Goal: Task Accomplishment & Management: Complete application form

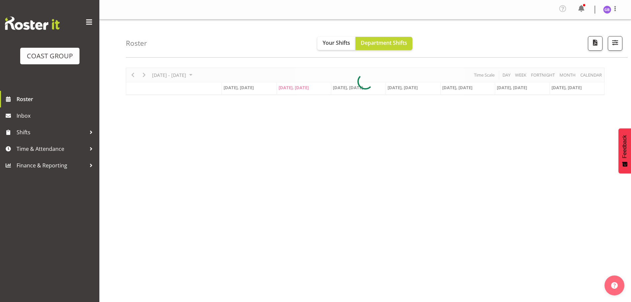
scroll to position [26, 0]
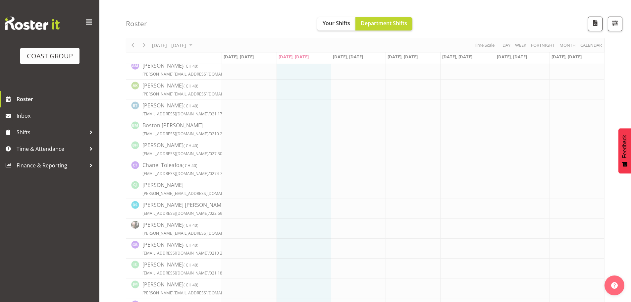
scroll to position [59, 0]
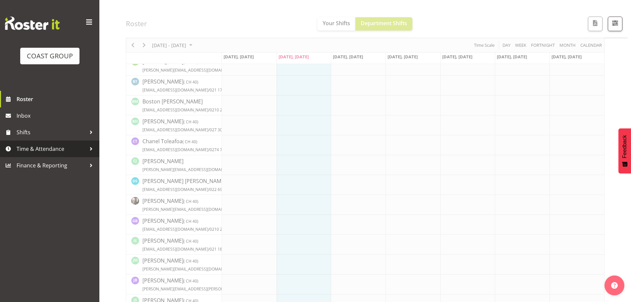
click at [46, 148] on span "Time & Attendance" at bounding box center [52, 149] width 70 height 10
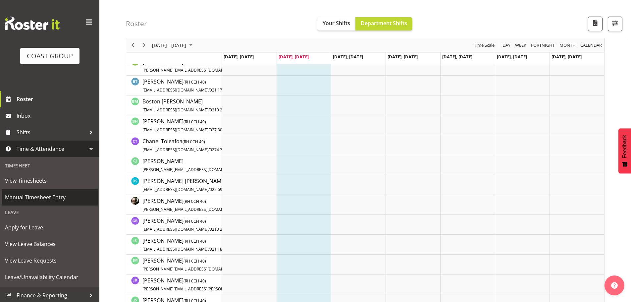
click at [38, 194] on span "Manual Timesheet Entry" at bounding box center [49, 197] width 89 height 10
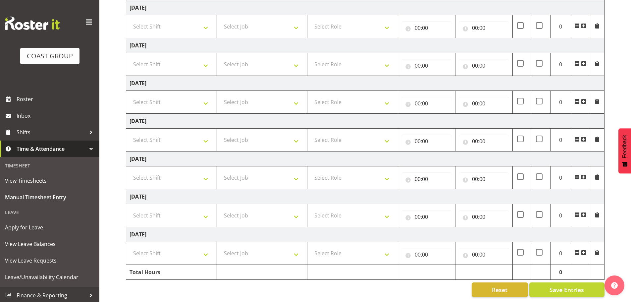
scroll to position [78, 0]
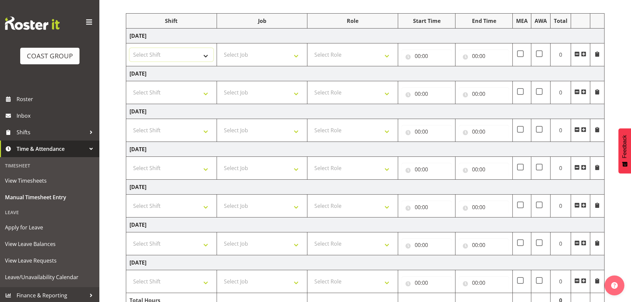
click at [205, 56] on select "Select Shift AKL SIGN ADMIN1 (LEAVE ALONE, DONT MAKE INACTIVE) DW ACCOUNT MANAG…" at bounding box center [172, 54] width 84 height 13
select select "16481"
click at [130, 48] on select "Select Shift AKL SIGN ADMIN1 (LEAVE ALONE, DONT MAKE INACTIVE) DW ACCOUNT MANAG…" at bounding box center [172, 54] width 84 height 13
drag, startPoint x: 202, startPoint y: 93, endPoint x: 194, endPoint y: 98, distance: 8.8
click at [202, 93] on select "Select Shift AKL SIGN ADMIN1 (LEAVE ALONE, DONT MAKE INACTIVE) DW ACCOUNT MANAG…" at bounding box center [172, 92] width 84 height 13
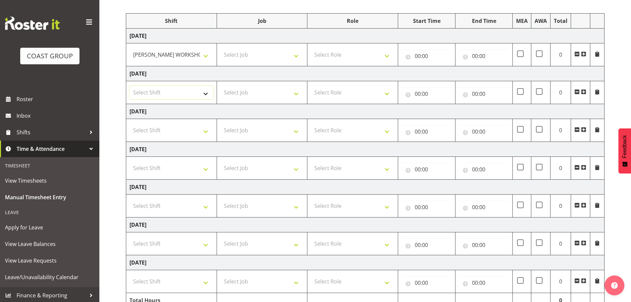
select select "16481"
click at [130, 86] on select "Select Shift AKL SIGN ADMIN1 (LEAVE ALONE, DONT MAKE INACTIVE) DW ACCOUNT MANAG…" at bounding box center [172, 92] width 84 height 13
click at [243, 56] on select "Select Job 1 Carlton Events 1 [PERSON_NAME][GEOGRAPHIC_DATA] 1 [PERSON_NAME][GE…" at bounding box center [262, 54] width 84 height 13
select select "610"
click at [220, 48] on select "Select Job 1 Carlton Events 1 [PERSON_NAME][GEOGRAPHIC_DATA] 1 [PERSON_NAME][GE…" at bounding box center [262, 54] width 84 height 13
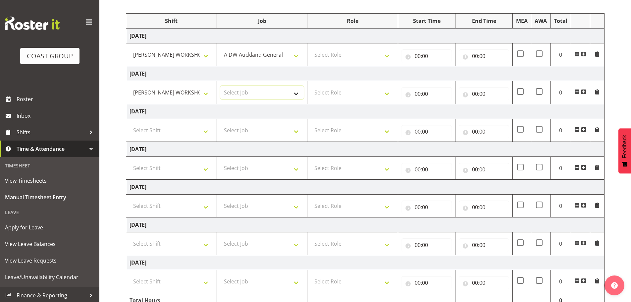
click at [246, 93] on select "Select Job 1 Carlton Events 1 [PERSON_NAME][GEOGRAPHIC_DATA] 1 [PERSON_NAME][GE…" at bounding box center [262, 92] width 84 height 13
select select "610"
click at [220, 86] on select "Select Job 1 Carlton Events 1 [PERSON_NAME][GEOGRAPHIC_DATA] 1 [PERSON_NAME][GE…" at bounding box center [262, 92] width 84 height 13
drag, startPoint x: 341, startPoint y: 56, endPoint x: 344, endPoint y: 60, distance: 4.3
click at [341, 56] on select "Select Role SIGN SHOP" at bounding box center [353, 54] width 84 height 13
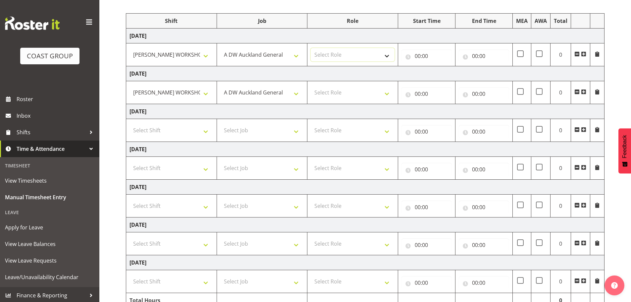
select select "541"
click at [311, 48] on select "Select Role SIGN SHOP" at bounding box center [353, 54] width 84 height 13
click at [331, 94] on select "Select Role SIGN SHOP" at bounding box center [353, 92] width 84 height 13
select select "541"
click at [311, 86] on select "Select Role SIGN SHOP" at bounding box center [353, 92] width 84 height 13
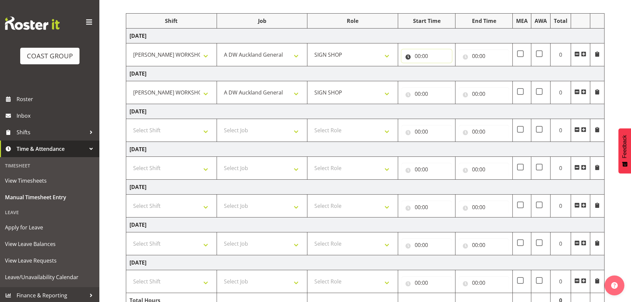
click at [415, 58] on input "00:00" at bounding box center [427, 55] width 50 height 13
click at [444, 74] on select "00 01 02 03 04 05 06 07 08 09 10 11 12 13 14 15 16 17 18 19 20 21 22 23" at bounding box center [446, 73] width 15 height 13
select select "8"
click at [439, 67] on select "00 01 02 03 04 05 06 07 08 09 10 11 12 13 14 15 16 17 18 19 20 21 22 23" at bounding box center [446, 73] width 15 height 13
type input "08:00"
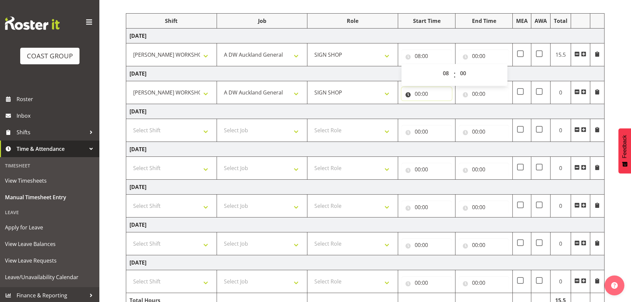
click at [418, 96] on input "00:00" at bounding box center [427, 93] width 50 height 13
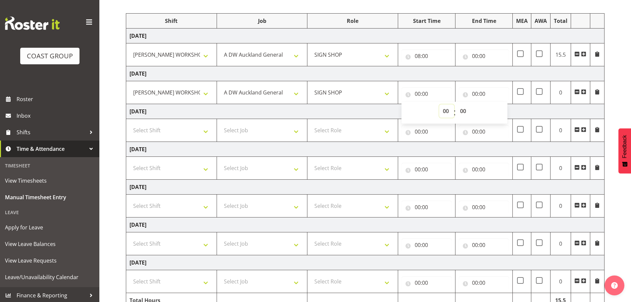
drag, startPoint x: 446, startPoint y: 110, endPoint x: 452, endPoint y: 106, distance: 7.1
click at [446, 110] on select "00 01 02 03 04 05 06 07 08 09 10 11 12 13 14 15 16 17 18 19 20 21 22 23" at bounding box center [446, 110] width 15 height 13
select select "8"
click at [439, 104] on select "00 01 02 03 04 05 06 07 08 09 10 11 12 13 14 15 16 17 18 19 20 21 22 23" at bounding box center [446, 110] width 15 height 13
type input "08:00"
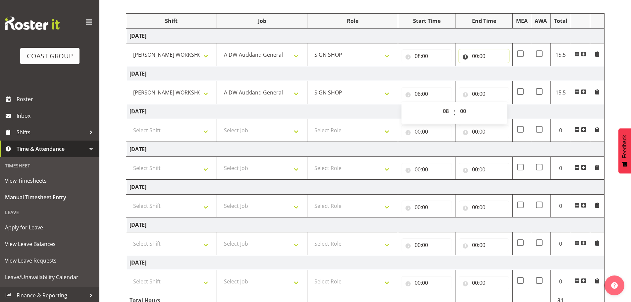
click at [475, 58] on input "00:00" at bounding box center [484, 55] width 50 height 13
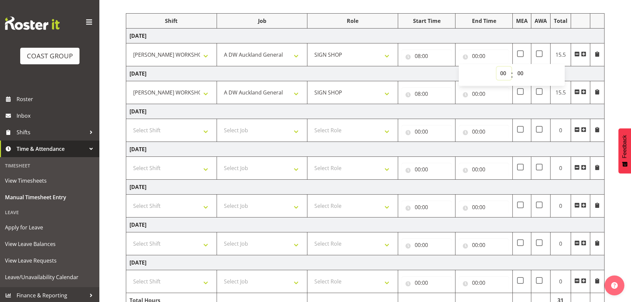
drag, startPoint x: 503, startPoint y: 73, endPoint x: 502, endPoint y: 77, distance: 4.6
click at [503, 73] on select "00 01 02 03 04 05 06 07 08 09 10 11 12 13 14 15 16 17 18 19 20 21 22 23" at bounding box center [504, 73] width 15 height 13
select select "16"
click at [497, 67] on select "00 01 02 03 04 05 06 07 08 09 10 11 12 13 14 15 16 17 18 19 20 21 22 23" at bounding box center [504, 73] width 15 height 13
type input "16:00"
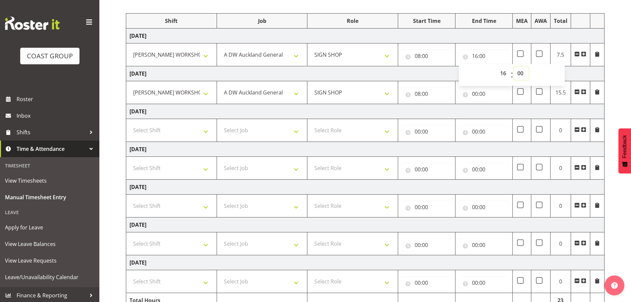
click at [521, 74] on select "00 01 02 03 04 05 06 07 08 09 10 11 12 13 14 15 16 17 18 19 20 21 22 23 24 25 2…" at bounding box center [521, 73] width 15 height 13
select select "30"
click at [514, 67] on select "00 01 02 03 04 05 06 07 08 09 10 11 12 13 14 15 16 17 18 19 20 21 22 23 24 25 2…" at bounding box center [521, 73] width 15 height 13
type input "16:30"
click at [419, 94] on input "08:00" at bounding box center [427, 93] width 50 height 13
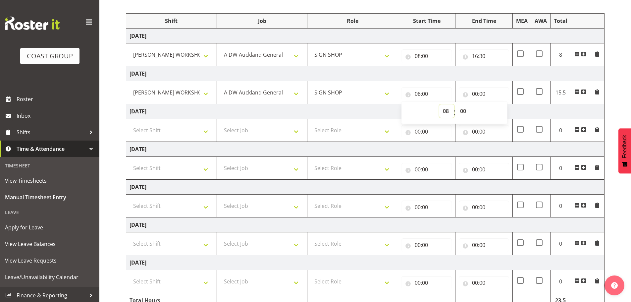
click at [444, 113] on select "00 01 02 03 04 05 06 07 08 09 10 11 12 13 14 15 16 17 18 19 20 21 22 23" at bounding box center [446, 110] width 15 height 13
select select "7"
click at [439, 104] on select "00 01 02 03 04 05 06 07 08 09 10 11 12 13 14 15 16 17 18 19 20 21 22 23" at bounding box center [446, 110] width 15 height 13
type input "07:00"
click at [474, 93] on input "00:00" at bounding box center [484, 93] width 50 height 13
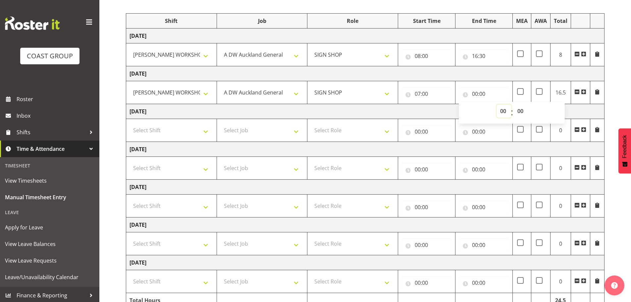
click at [500, 111] on select "00 01 02 03 04 05 06 07 08 09 10 11 12 13 14 15 16 17 18 19 20 21 22 23" at bounding box center [504, 110] width 15 height 13
select select "16"
click at [497, 104] on select "00 01 02 03 04 05 06 07 08 09 10 11 12 13 14 15 16 17 18 19 20 21 22 23" at bounding box center [504, 110] width 15 height 13
type input "16:00"
click at [521, 110] on select "00 01 02 03 04 05 06 07 08 09 10 11 12 13 14 15 16 17 18 19 20 21 22 23 24 25 2…" at bounding box center [521, 110] width 15 height 13
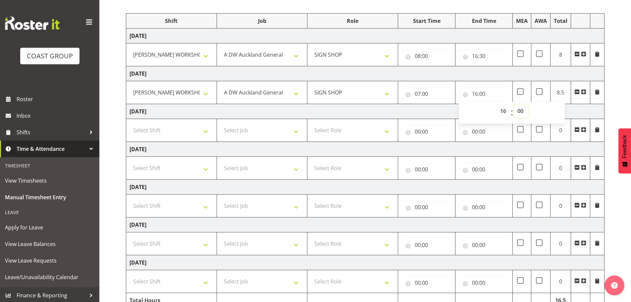
select select "30"
click at [514, 104] on select "00 01 02 03 04 05 06 07 08 09 10 11 12 13 14 15 16 17 18 19 20 21 22 23 24 25 2…" at bounding box center [521, 110] width 15 height 13
type input "16:30"
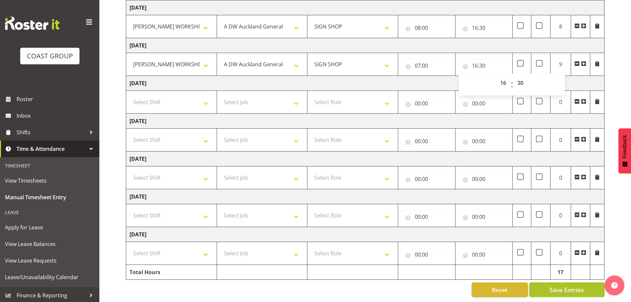
click at [565, 285] on span "Save Entries" at bounding box center [567, 289] width 34 height 9
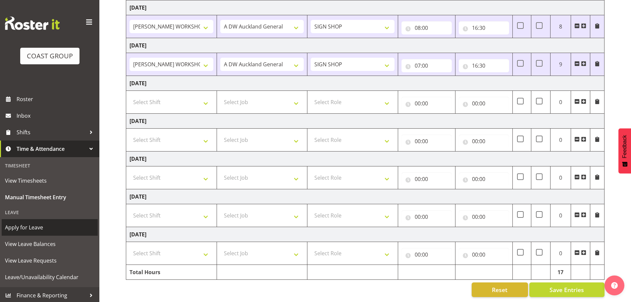
click at [34, 226] on span "Apply for Leave" at bounding box center [49, 227] width 89 height 10
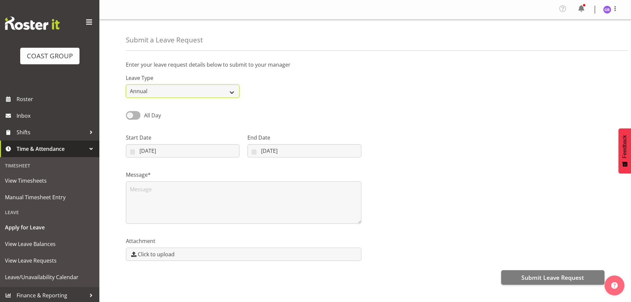
drag, startPoint x: 227, startPoint y: 91, endPoint x: 220, endPoint y: 97, distance: 9.4
click at [227, 91] on select "Annual Sick Leave Without Pay Bereavement Domestic Violence Parental Jury Servi…" at bounding box center [183, 90] width 114 height 13
select select "Sick"
click at [126, 84] on select "Annual Sick Leave Without Pay Bereavement Domestic Violence Parental Jury Servi…" at bounding box center [183, 90] width 114 height 13
click at [136, 189] on textarea at bounding box center [244, 202] width 236 height 42
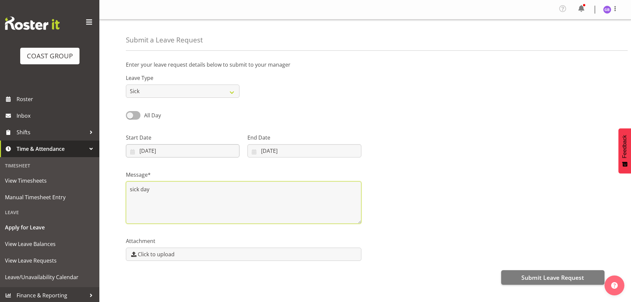
type textarea "sick day"
click at [163, 151] on input "02/09/2025" at bounding box center [183, 150] width 114 height 13
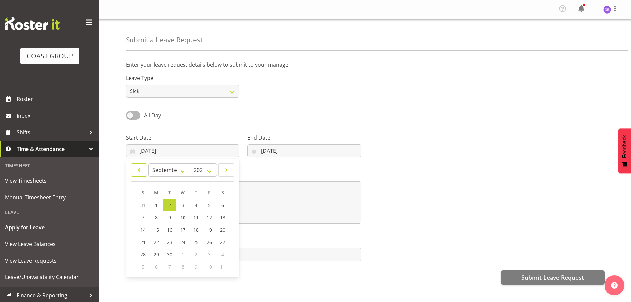
click at [139, 170] on span at bounding box center [139, 170] width 7 height 8
select select "7"
click at [210, 254] on span "29" at bounding box center [209, 253] width 5 height 6
type input "29/08/2025"
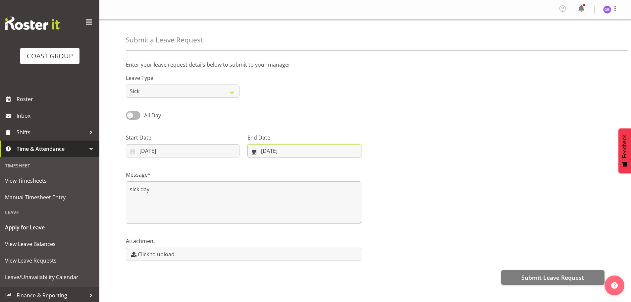
click at [265, 151] on input "02/09/2025" at bounding box center [304, 150] width 114 height 13
click at [261, 170] on span at bounding box center [260, 170] width 7 height 8
select select "7"
click at [327, 251] on span "29" at bounding box center [326, 253] width 5 height 6
type input "29/08/2025"
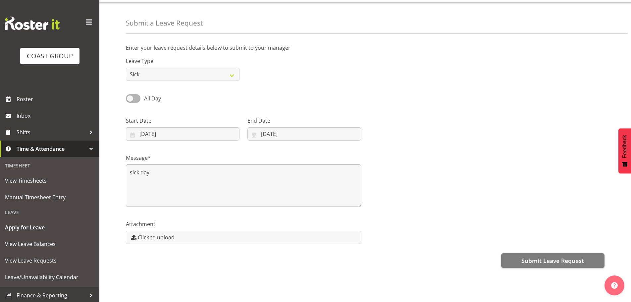
scroll to position [24, 0]
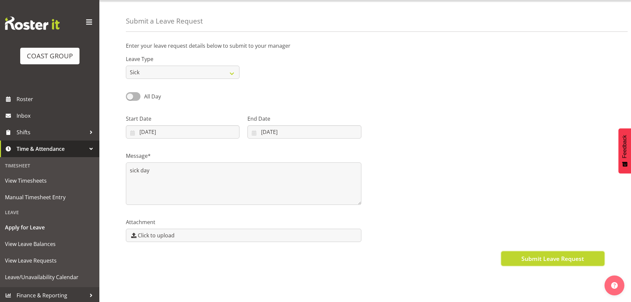
click at [541, 254] on span "Submit Leave Request" at bounding box center [552, 258] width 63 height 9
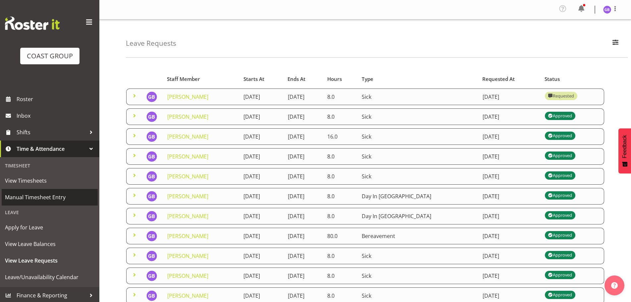
click at [56, 197] on span "Manual Timesheet Entry" at bounding box center [49, 197] width 89 height 10
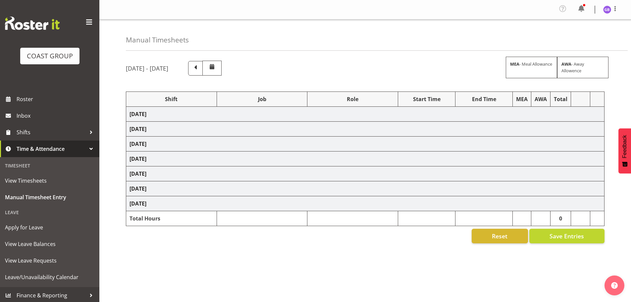
select select "16481"
select select "610"
select select "16481"
select select "610"
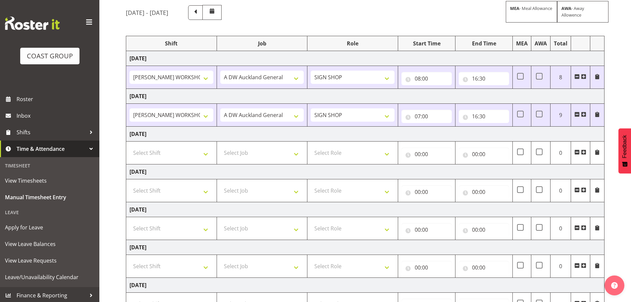
scroll to position [111, 0]
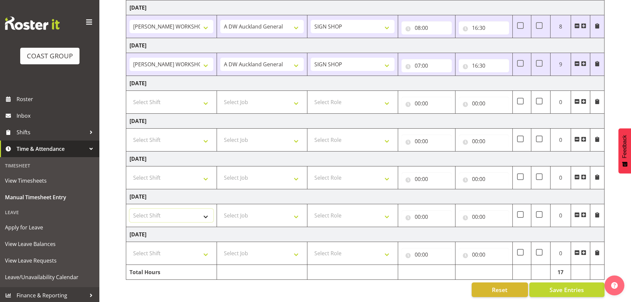
click at [167, 213] on select "Select Shift AKL SIGN ADMIN1 (LEAVE ALONE, DONT MAKE INACTIVE) DW ACCOUNT MANAG…" at bounding box center [172, 215] width 84 height 13
select select "16481"
click at [130, 209] on select "Select Shift AKL SIGN ADMIN1 (LEAVE ALONE, DONT MAKE INACTIVE) DW ACCOUNT MANAG…" at bounding box center [172, 215] width 84 height 13
click at [171, 252] on select "Select Shift AKL SIGN ADMIN1 (LEAVE ALONE, DONT MAKE INACTIVE) DW ACCOUNT MANAG…" at bounding box center [172, 252] width 84 height 13
select select "16481"
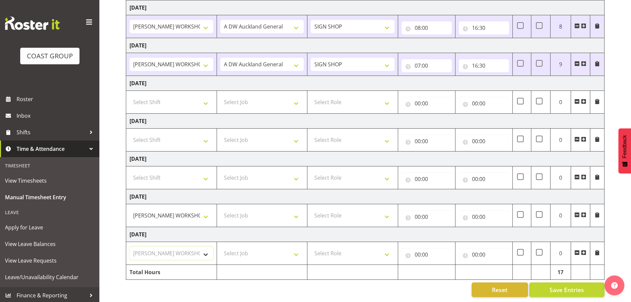
click at [130, 246] on select "Select Shift AKL SIGN ADMIN1 (LEAVE ALONE, DONT MAKE INACTIVE) DW ACCOUNT MANAG…" at bounding box center [172, 252] width 84 height 13
click at [234, 210] on select "Select Job 1 Carlton Events 1 [PERSON_NAME][GEOGRAPHIC_DATA] 1 [PERSON_NAME][GE…" at bounding box center [262, 215] width 84 height 13
select select "610"
click at [220, 209] on select "Select Job 1 Carlton Events 1 [PERSON_NAME][GEOGRAPHIC_DATA] 1 [PERSON_NAME][GE…" at bounding box center [262, 215] width 84 height 13
click at [241, 246] on select "Select Job 1 Carlton Events 1 [PERSON_NAME][GEOGRAPHIC_DATA] 1 [PERSON_NAME][GE…" at bounding box center [262, 252] width 84 height 13
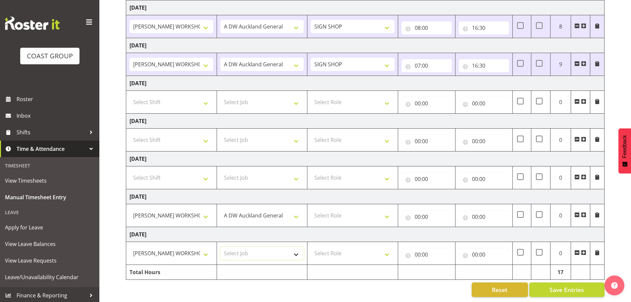
select select "610"
click at [220, 246] on select "Select Job 1 Carlton Events 1 [PERSON_NAME][GEOGRAPHIC_DATA] 1 [PERSON_NAME][GE…" at bounding box center [262, 252] width 84 height 13
drag, startPoint x: 321, startPoint y: 210, endPoint x: 328, endPoint y: 214, distance: 7.9
click at [321, 210] on select "Select Role SIGN SHOP" at bounding box center [353, 215] width 84 height 13
select select "541"
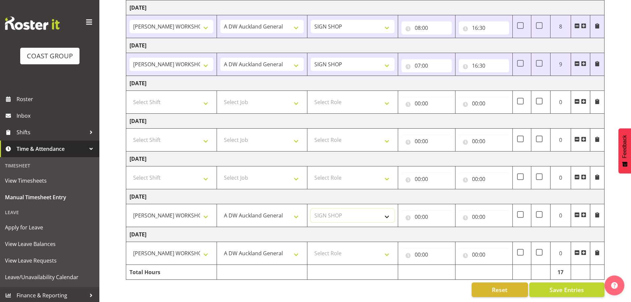
click at [311, 209] on select "Select Role SIGN SHOP" at bounding box center [353, 215] width 84 height 13
drag, startPoint x: 331, startPoint y: 248, endPoint x: 335, endPoint y: 253, distance: 7.0
click at [331, 248] on select "Select Role SIGN SHOP" at bounding box center [353, 252] width 84 height 13
select select "541"
click at [311, 246] on select "Select Role SIGN SHOP" at bounding box center [353, 252] width 84 height 13
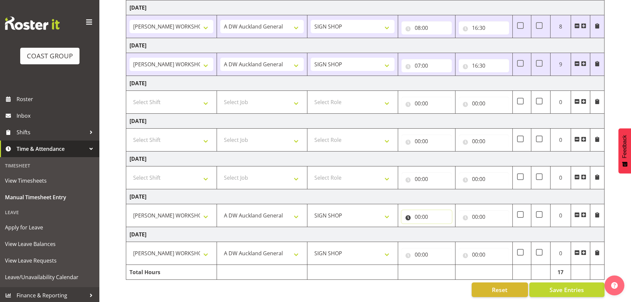
click at [419, 212] on input "00:00" at bounding box center [427, 216] width 50 height 13
click at [443, 229] on select "00 01 02 03 04 05 06 07 08 09 10 11 12 13 14 15 16 17 18 19 20 21 22 23" at bounding box center [446, 233] width 15 height 13
select select "8"
click at [439, 227] on select "00 01 02 03 04 05 06 07 08 09 10 11 12 13 14 15 16 17 18 19 20 21 22 23" at bounding box center [446, 233] width 15 height 13
type input "08:00"
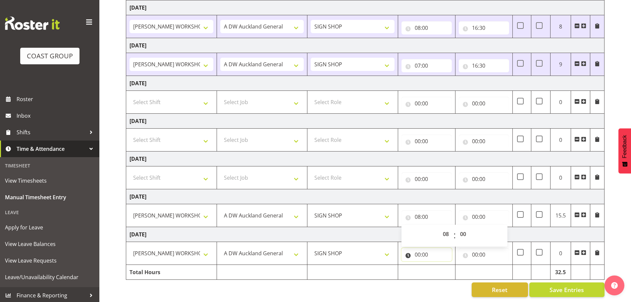
click at [417, 249] on input "00:00" at bounding box center [427, 254] width 50 height 13
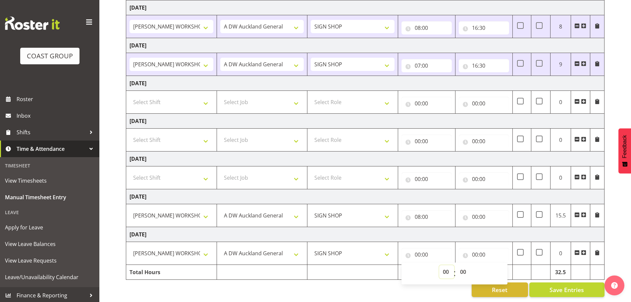
drag, startPoint x: 445, startPoint y: 265, endPoint x: 446, endPoint y: 260, distance: 4.7
click at [445, 265] on select "00 01 02 03 04 05 06 07 08 09 10 11 12 13 14 15 16 17 18 19 20 21 22 23" at bounding box center [446, 271] width 15 height 13
select select "8"
click at [439, 265] on select "00 01 02 03 04 05 06 07 08 09 10 11 12 13 14 15 16 17 18 19 20 21 22 23" at bounding box center [446, 271] width 15 height 13
type input "08:00"
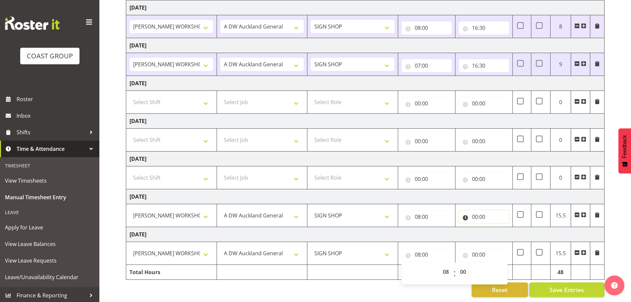
click at [475, 212] on input "00:00" at bounding box center [484, 216] width 50 height 13
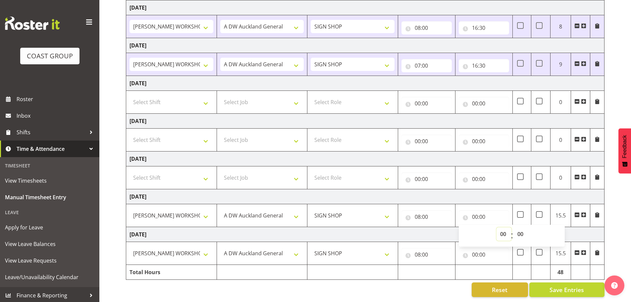
click at [502, 230] on select "00 01 02 03 04 05 06 07 08 09 10 11 12 13 14 15 16 17 18 19 20 21 22 23" at bounding box center [504, 233] width 15 height 13
select select "16"
click at [497, 227] on select "00 01 02 03 04 05 06 07 08 09 10 11 12 13 14 15 16 17 18 19 20 21 22 23" at bounding box center [504, 233] width 15 height 13
type input "16:00"
click at [472, 249] on input "00:00" at bounding box center [484, 254] width 50 height 13
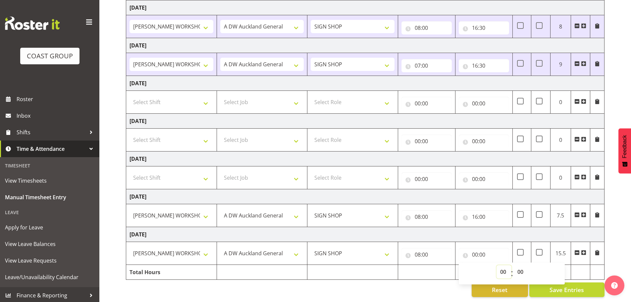
drag, startPoint x: 503, startPoint y: 266, endPoint x: 503, endPoint y: 260, distance: 5.6
click at [503, 266] on select "00 01 02 03 04 05 06 07 08 09 10 11 12 13 14 15 16 17 18 19 20 21 22 23" at bounding box center [504, 271] width 15 height 13
select select "16"
click at [497, 265] on select "00 01 02 03 04 05 06 07 08 09 10 11 12 13 14 15 16 17 18 19 20 21 22 23" at bounding box center [504, 271] width 15 height 13
type input "16:00"
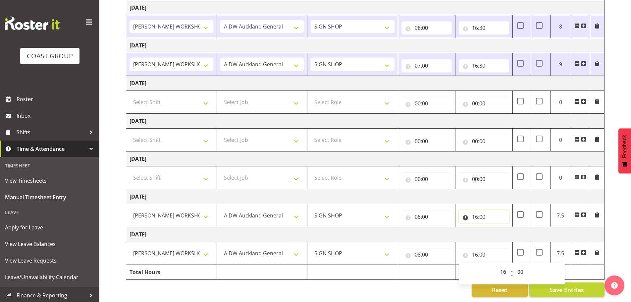
click at [483, 212] on input "16:00" at bounding box center [484, 216] width 50 height 13
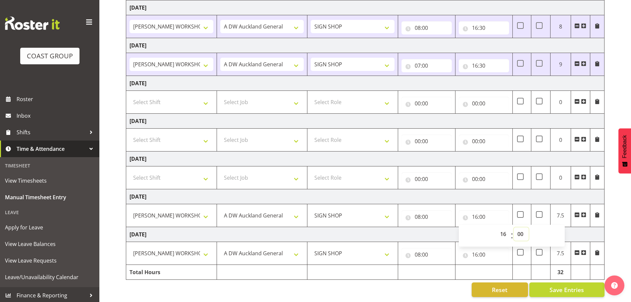
drag, startPoint x: 518, startPoint y: 229, endPoint x: 518, endPoint y: 224, distance: 5.3
click at [518, 228] on select "00 01 02 03 04 05 06 07 08 09 10 11 12 13 14 15 16 17 18 19 20 21 22 23 24 25 2…" at bounding box center [521, 233] width 15 height 13
select select "30"
click at [514, 227] on select "00 01 02 03 04 05 06 07 08 09 10 11 12 13 14 15 16 17 18 19 20 21 22 23 24 25 2…" at bounding box center [521, 233] width 15 height 13
type input "16:30"
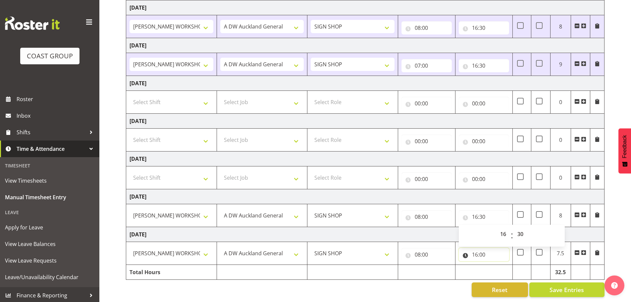
click at [486, 250] on input "16:00" at bounding box center [484, 254] width 50 height 13
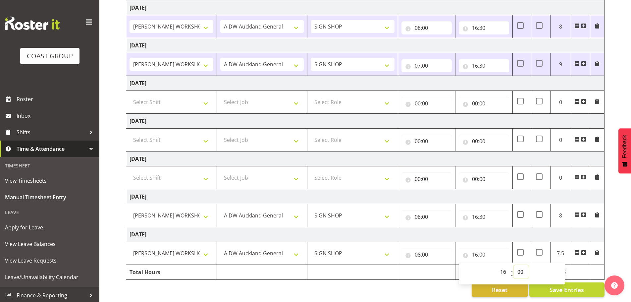
click at [521, 266] on select "00 01 02 03 04 05 06 07 08 09 10 11 12 13 14 15 16 17 18 19 20 21 22 23 24 25 2…" at bounding box center [521, 271] width 15 height 13
select select "30"
click at [514, 265] on select "00 01 02 03 04 05 06 07 08 09 10 11 12 13 14 15 16 17 18 19 20 21 22 23 24 25 2…" at bounding box center [521, 271] width 15 height 13
type input "16:30"
click at [573, 288] on span "Save Entries" at bounding box center [567, 289] width 34 height 9
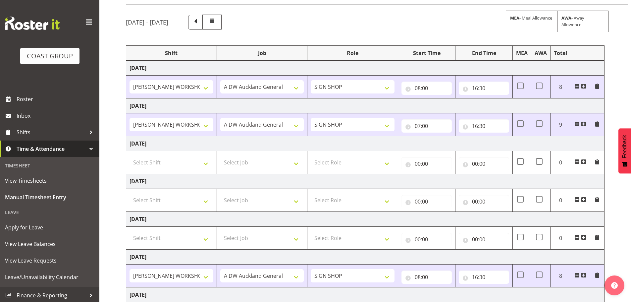
scroll to position [0, 0]
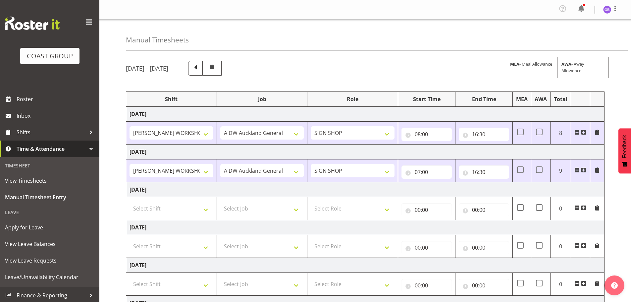
click at [603, 10] on img at bounding box center [607, 10] width 8 height 8
click at [586, 40] on link "Log Out" at bounding box center [588, 36] width 64 height 12
